Goal: Task Accomplishment & Management: Manage account settings

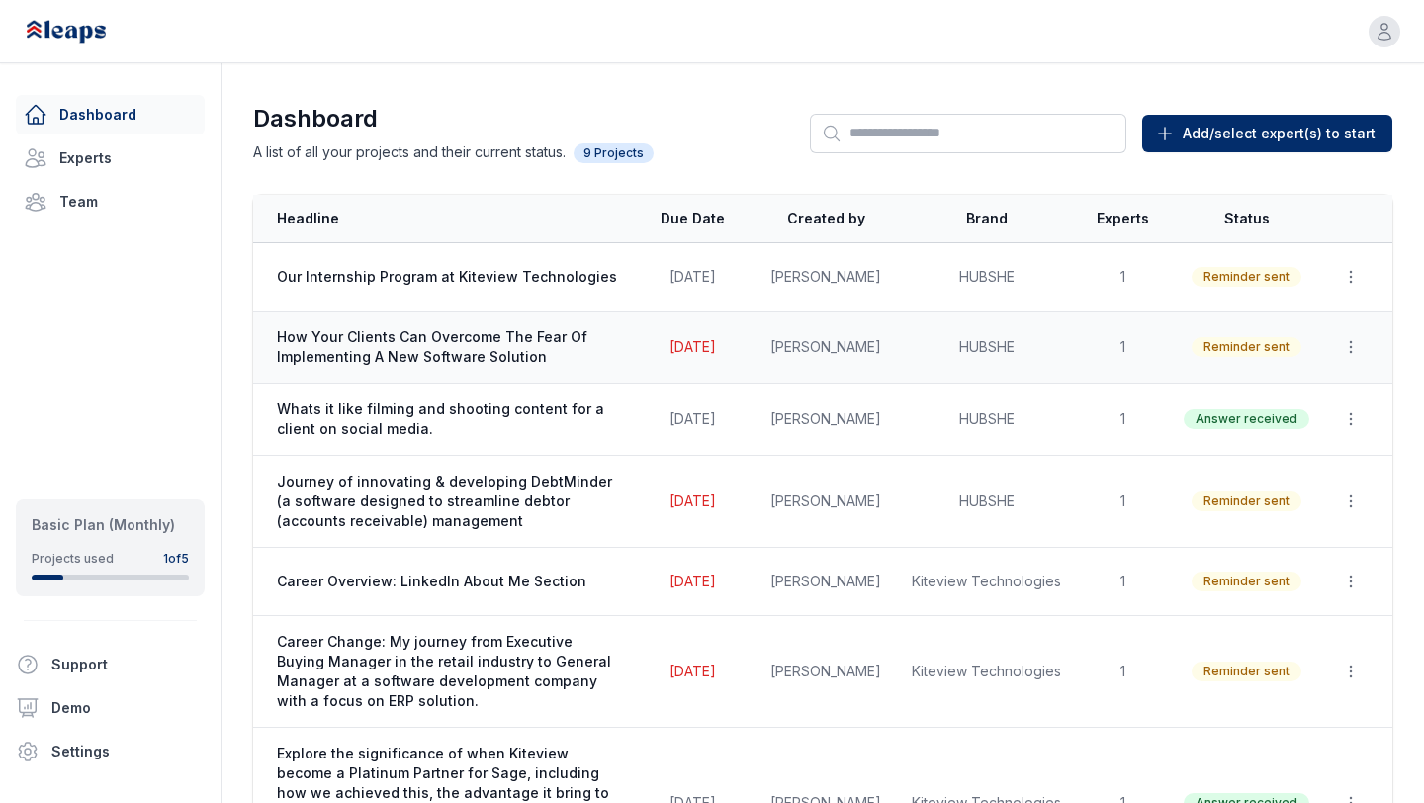
click at [661, 364] on td "Aug 20, 2025" at bounding box center [692, 347] width 119 height 72
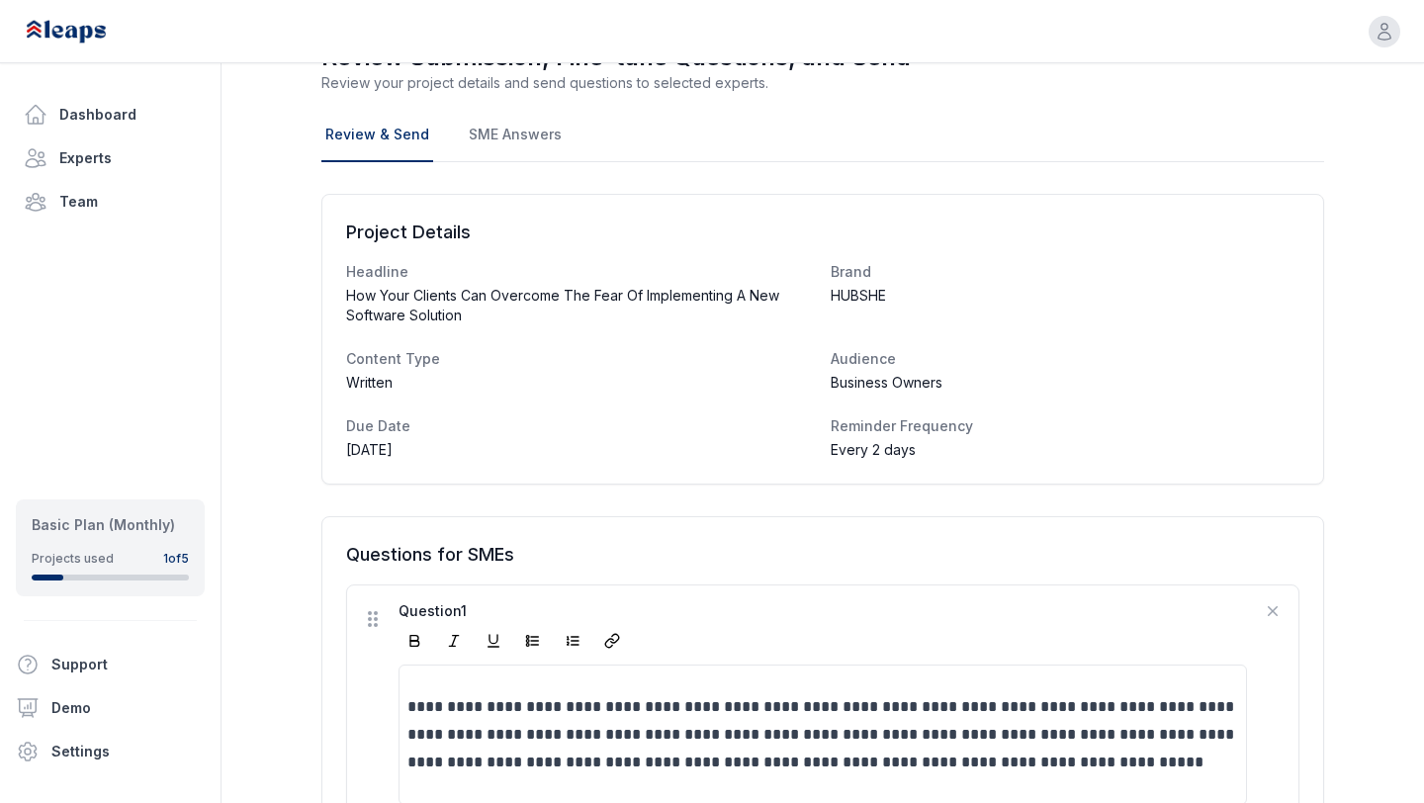
scroll to position [131, 0]
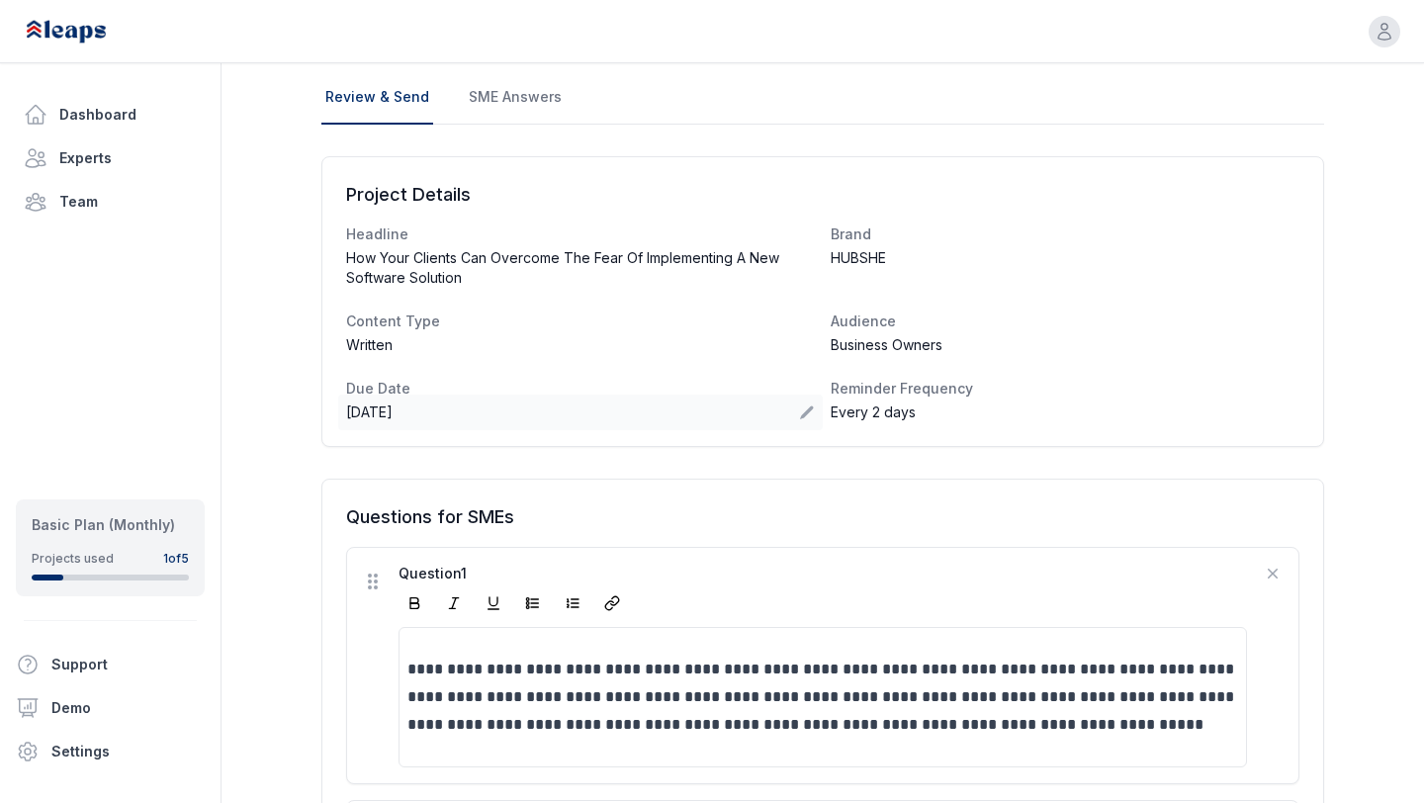
click at [800, 421] on div "Aug 20, 2025" at bounding box center [580, 413] width 485 height 36
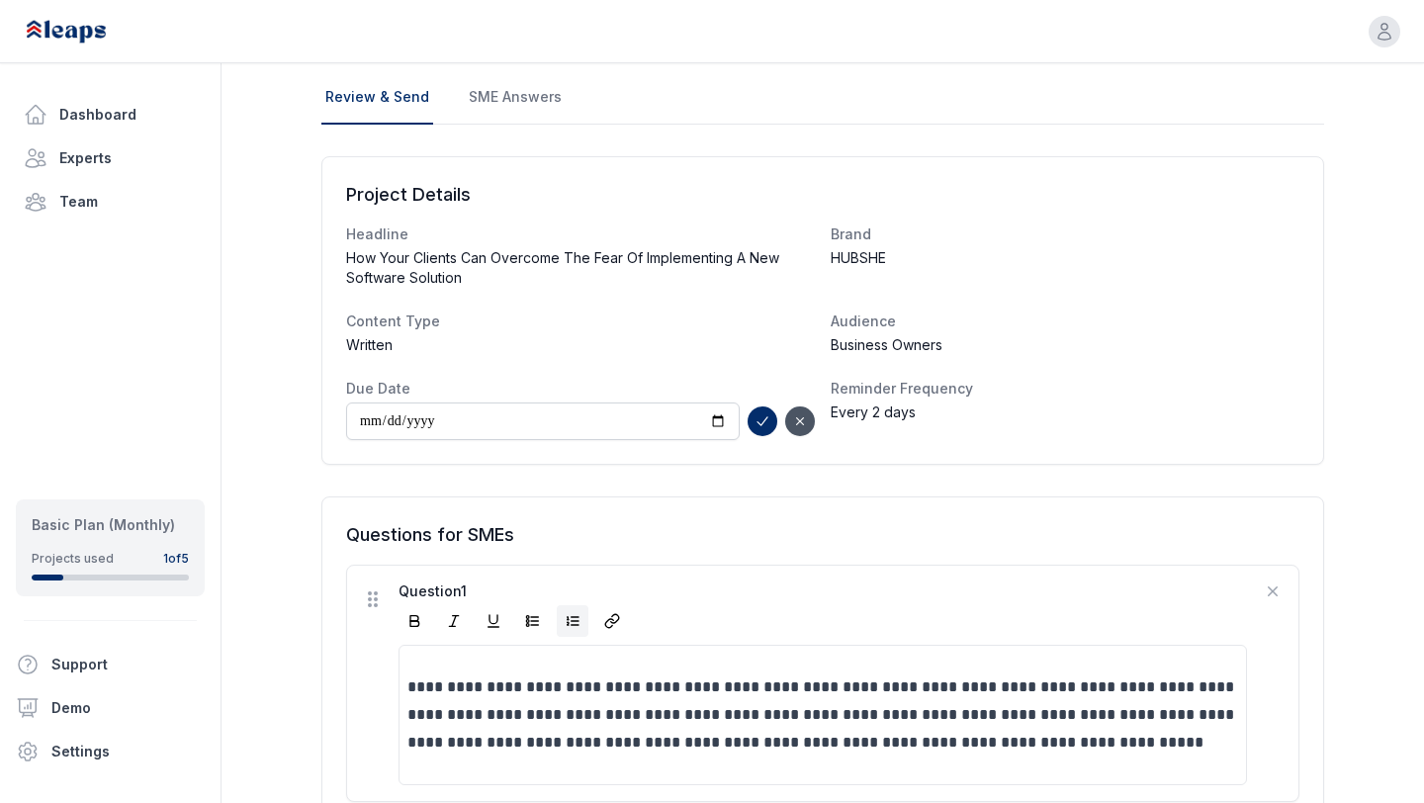
type input "**********"
click at [764, 423] on icon "submit" at bounding box center [762, 421] width 16 height 16
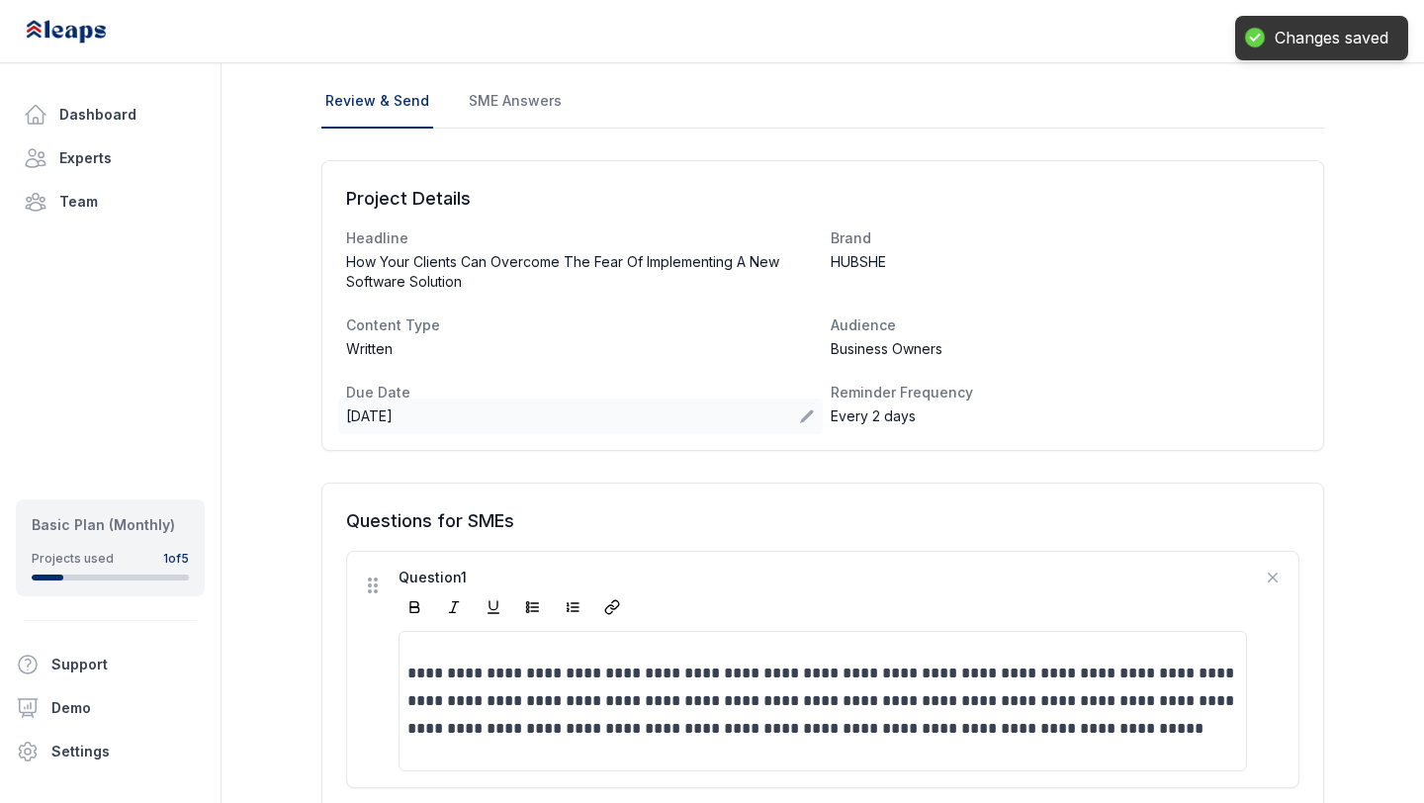
scroll to position [0, 0]
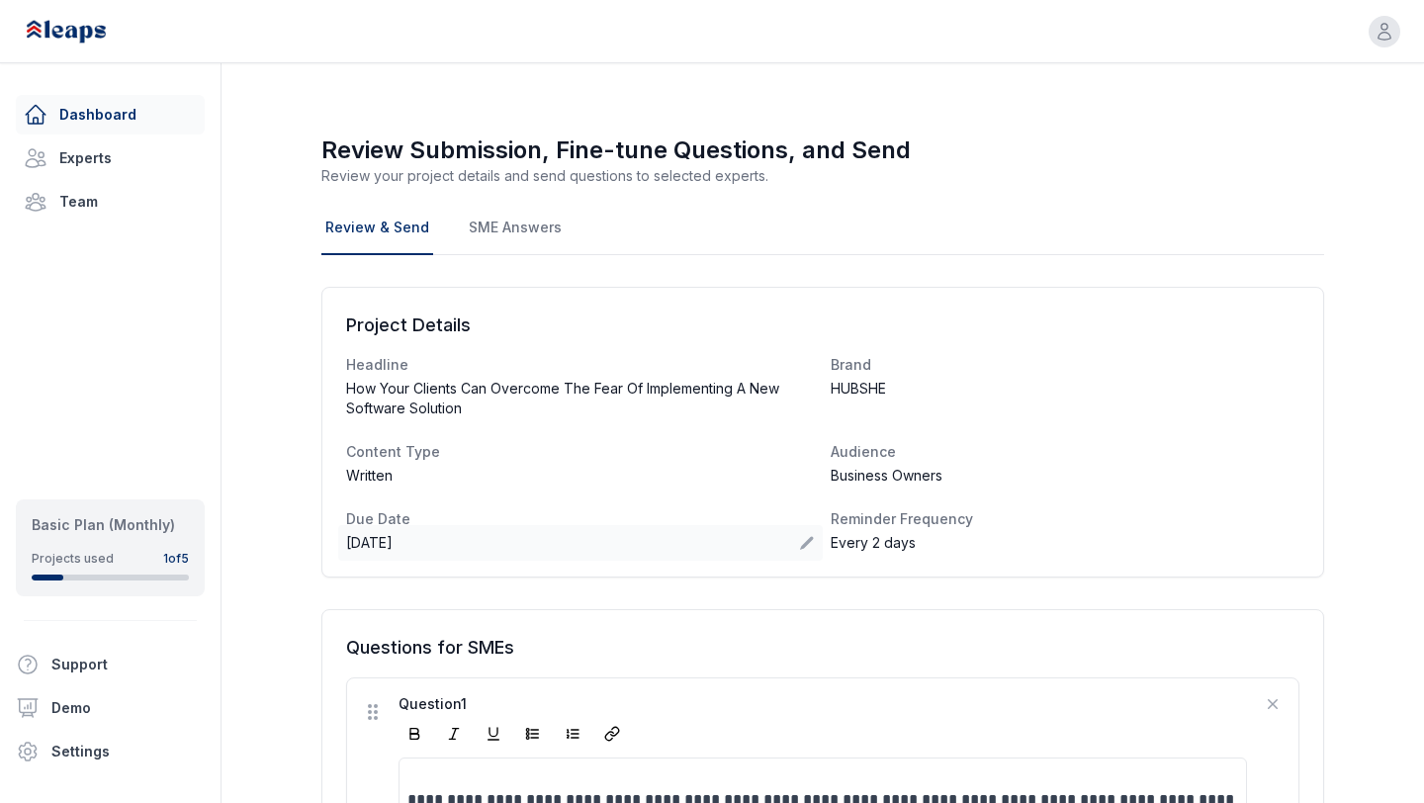
click at [115, 119] on link "Dashboard" at bounding box center [110, 115] width 189 height 40
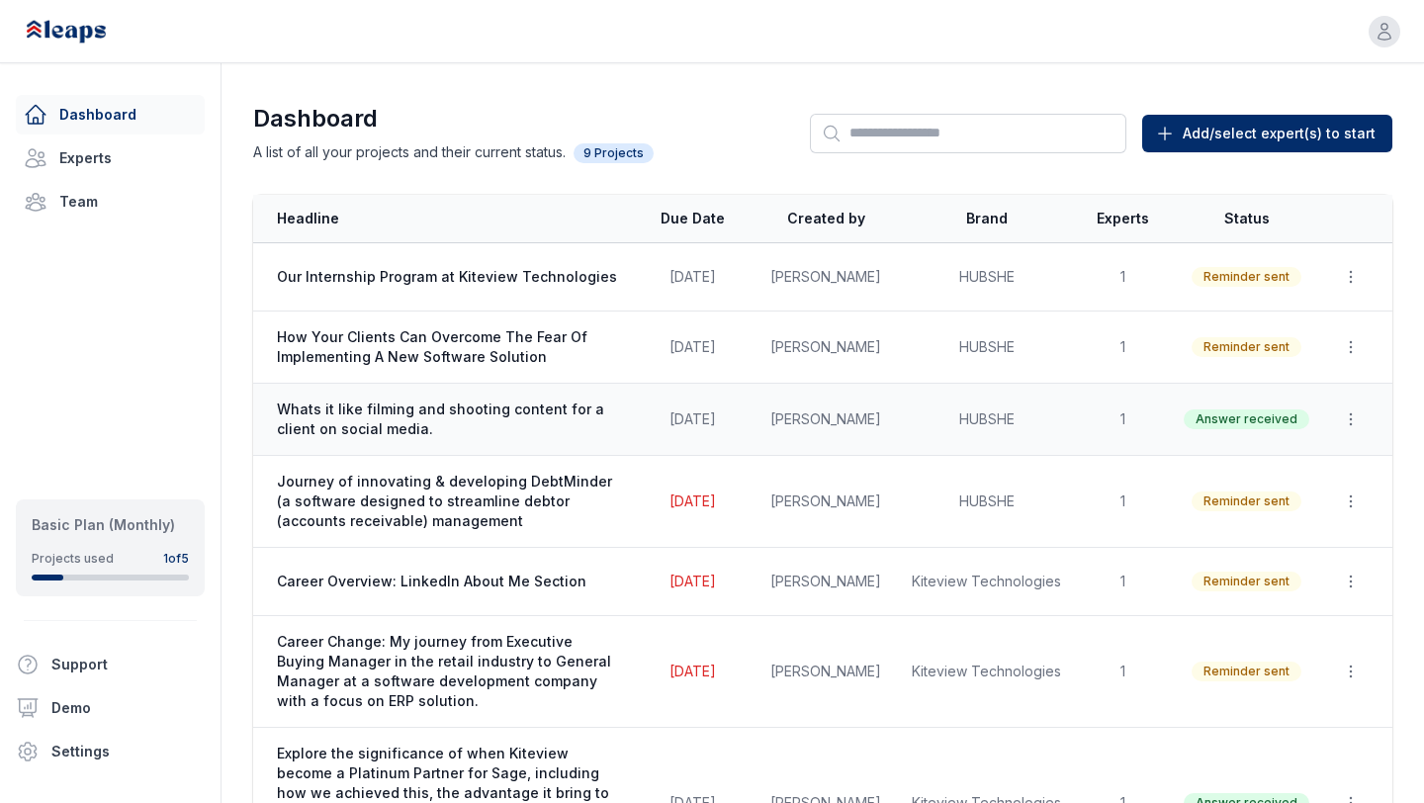
scroll to position [64, 0]
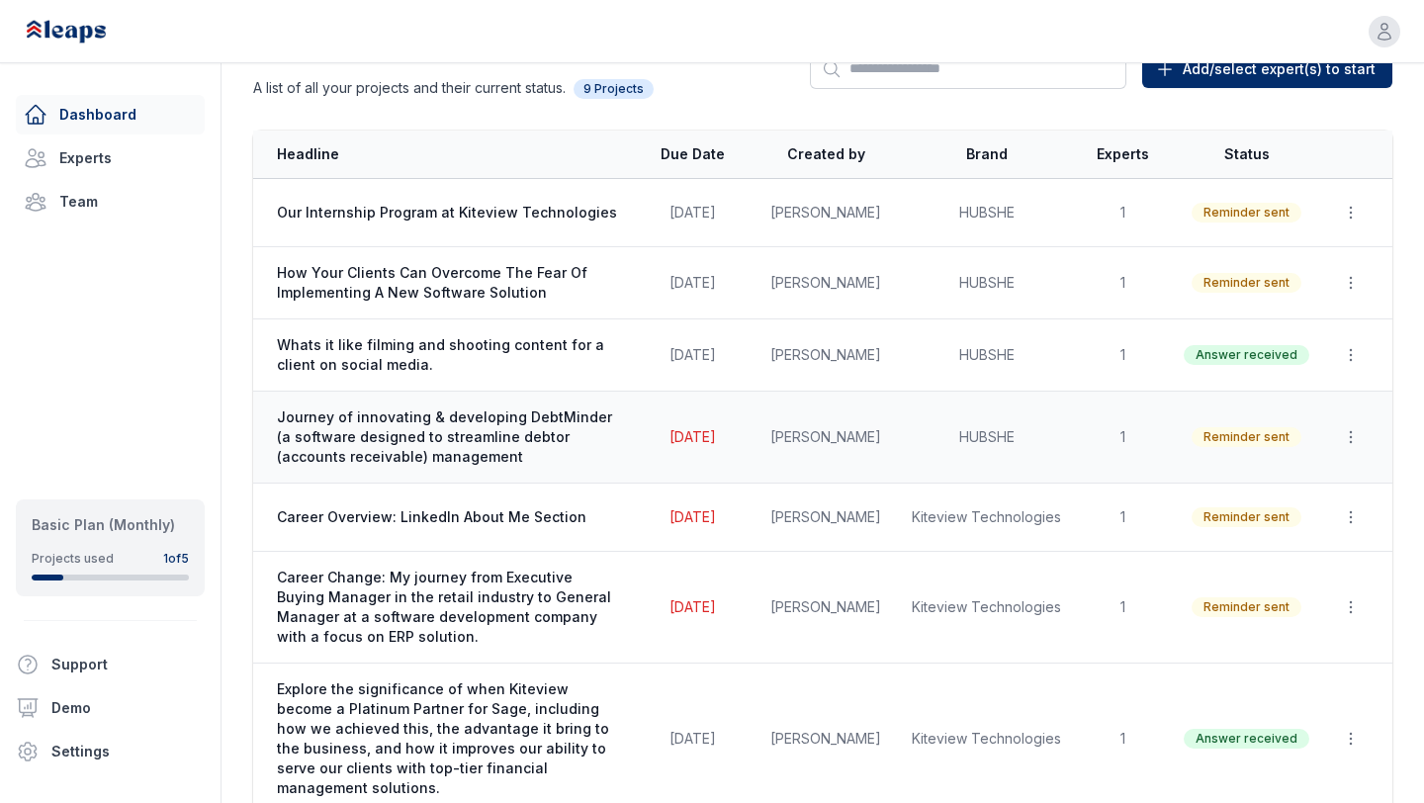
click at [490, 457] on span "Journey of innovating & developing DebtMinder (a software designed to streamlin…" at bounding box center [449, 436] width 344 height 59
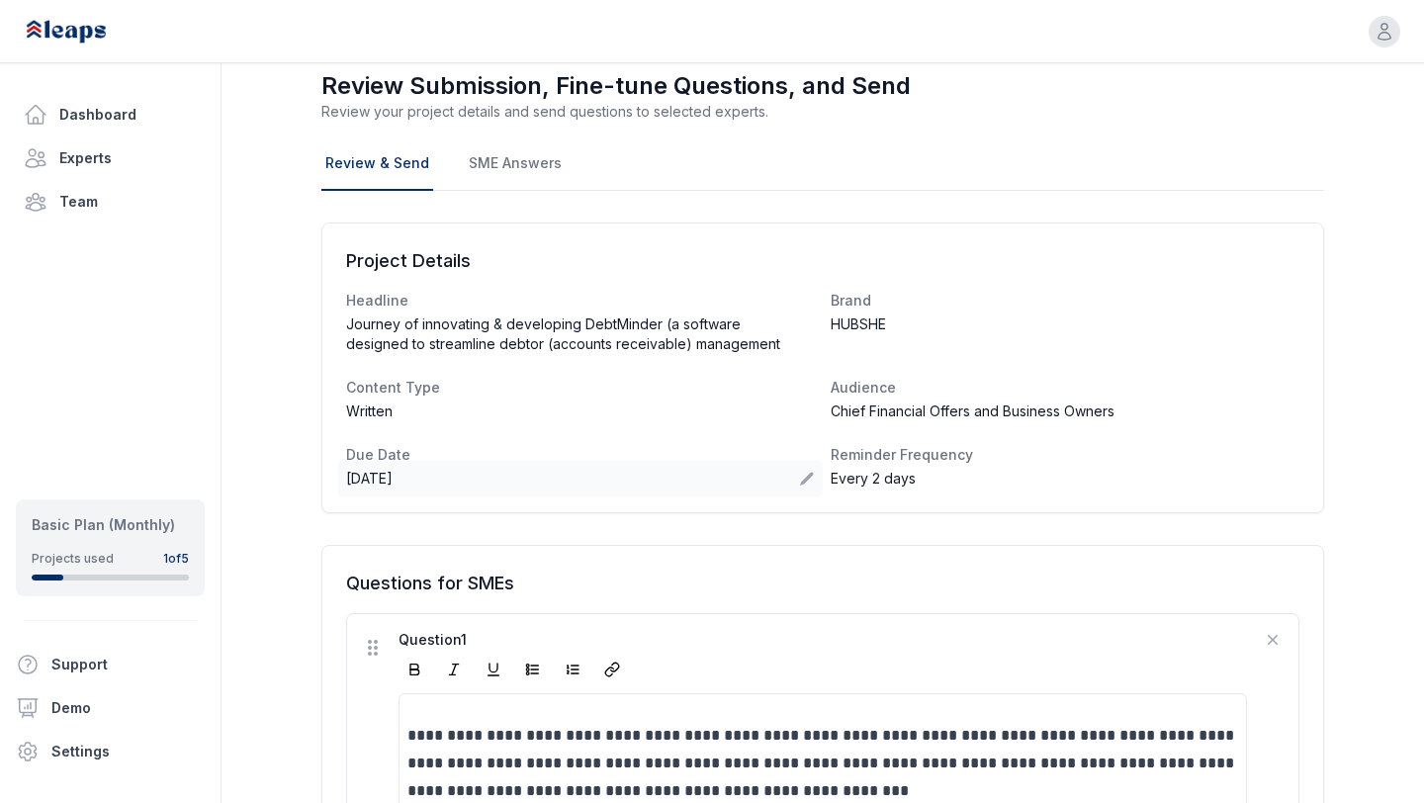
click at [805, 476] on icon at bounding box center [807, 479] width 16 height 16
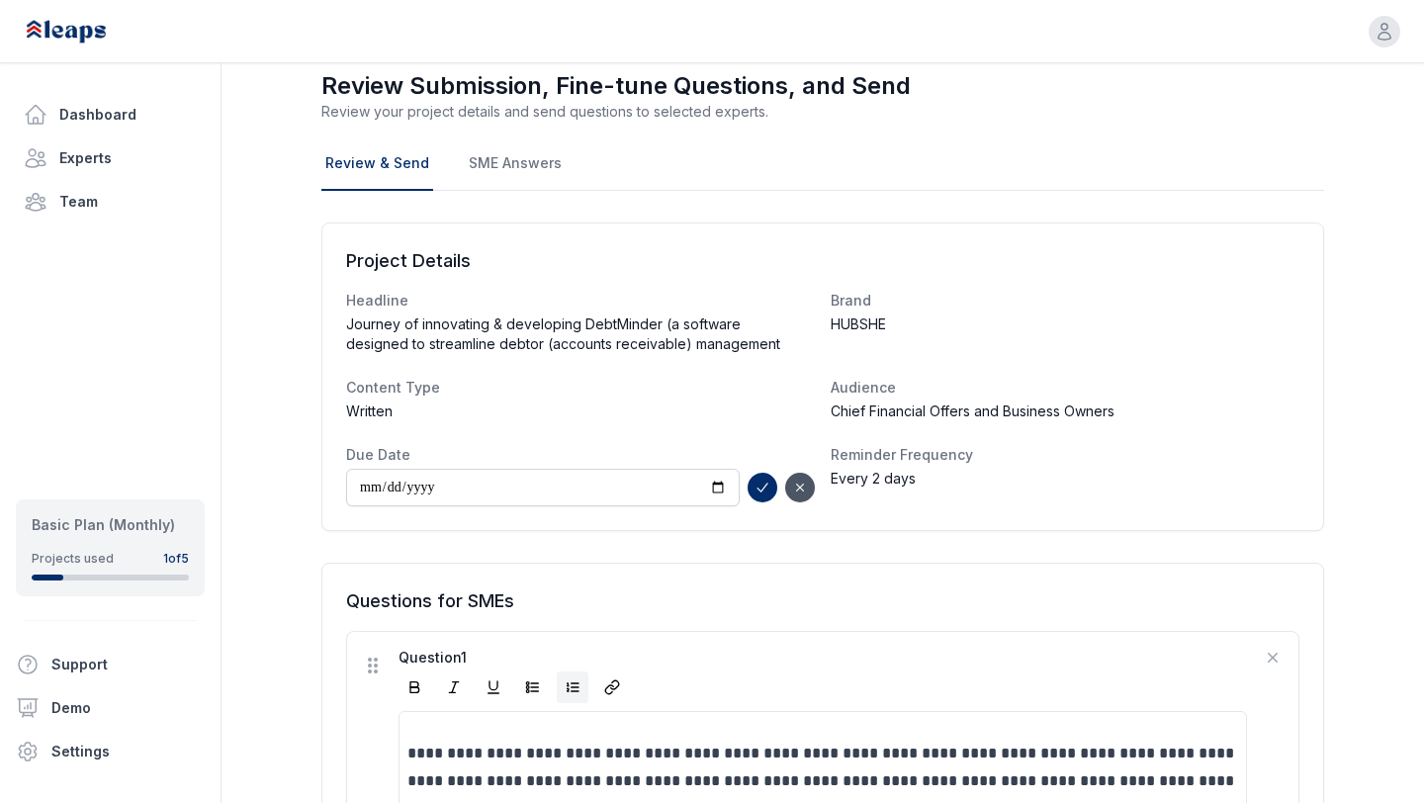
type input "**********"
click at [758, 485] on icon "submit" at bounding box center [762, 488] width 16 height 16
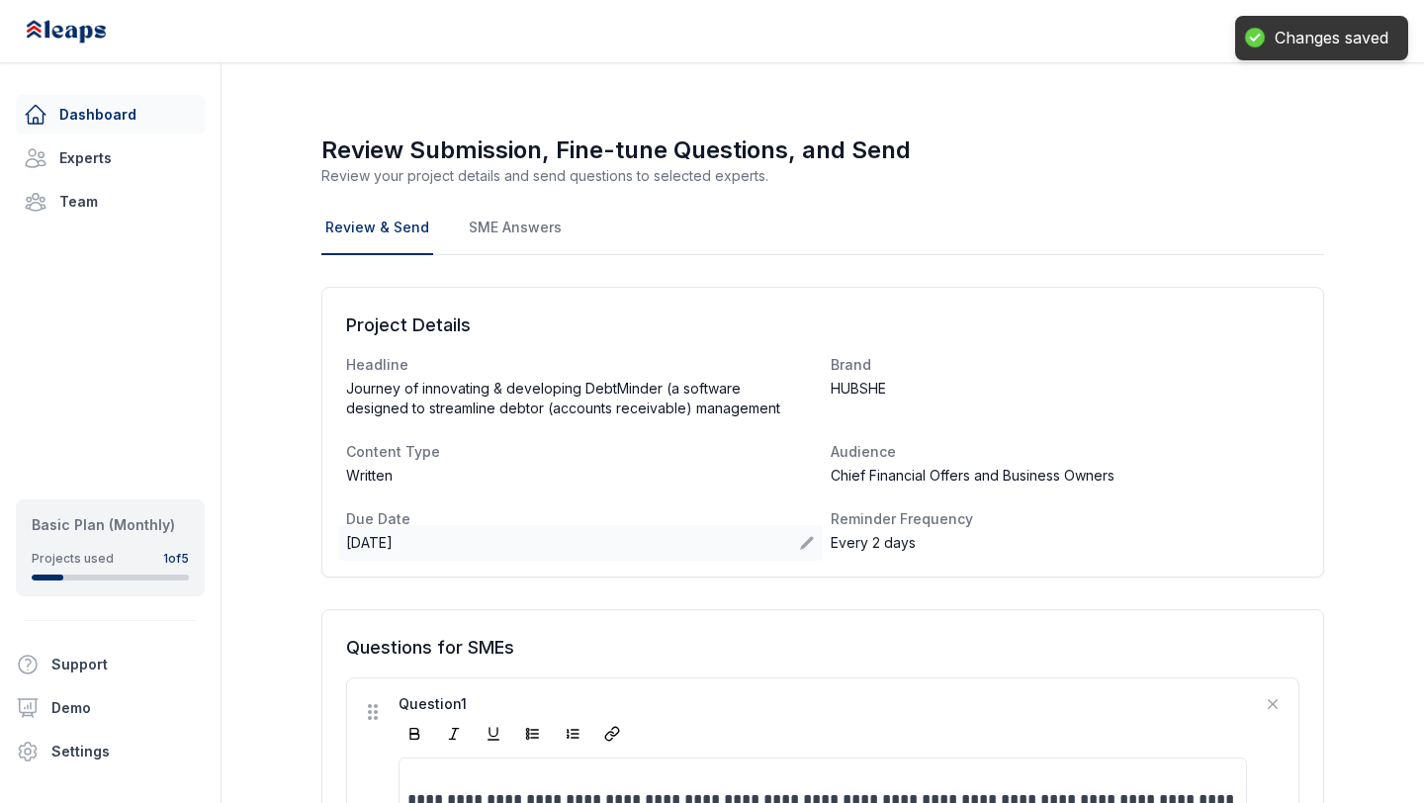
click at [119, 112] on link "Dashboard" at bounding box center [110, 115] width 189 height 40
